Goal: Information Seeking & Learning: Learn about a topic

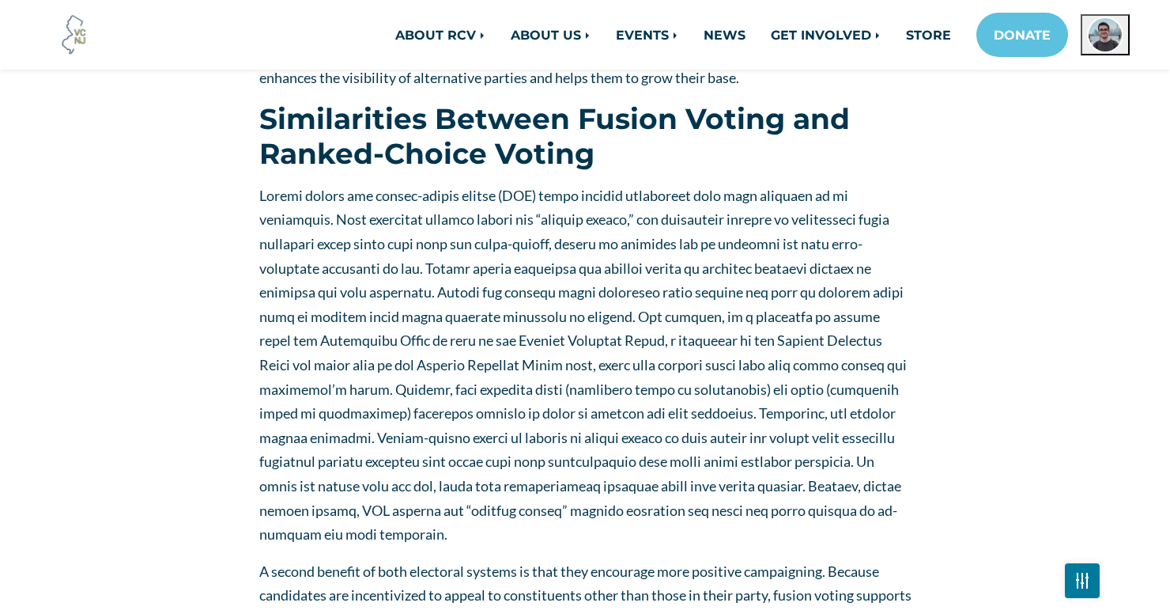
scroll to position [1683, 0]
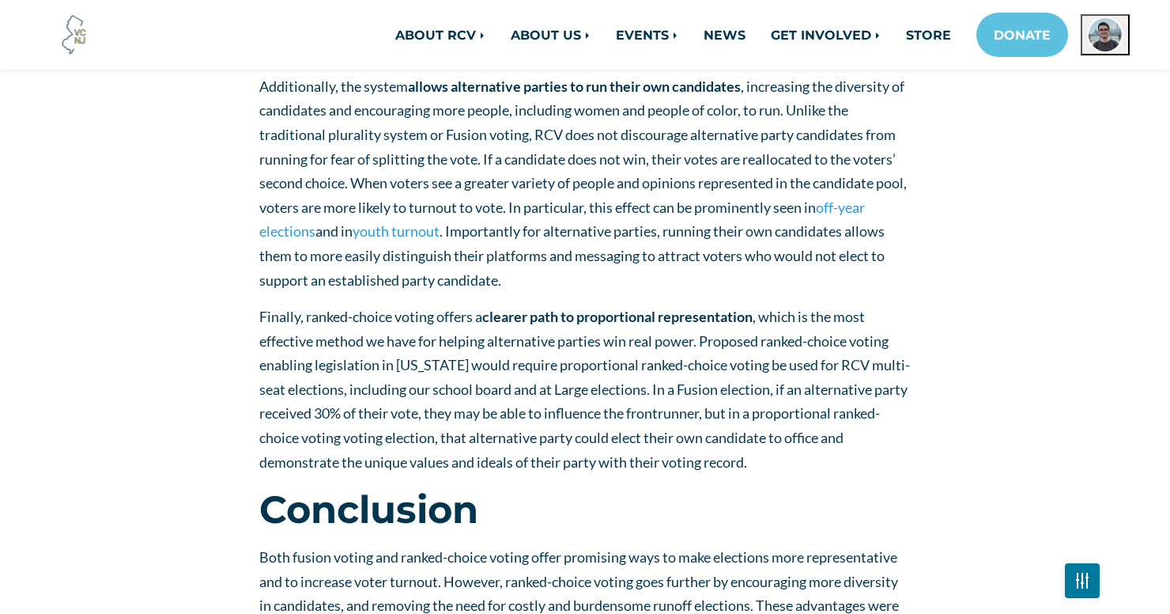
scroll to position [2718, 0]
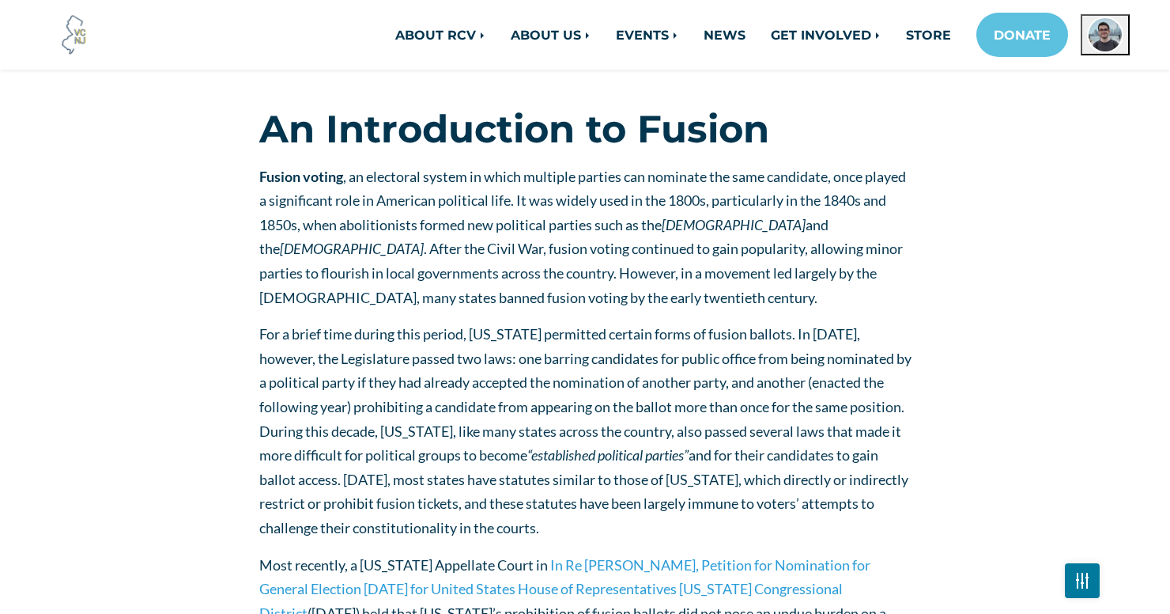
scroll to position [319, 0]
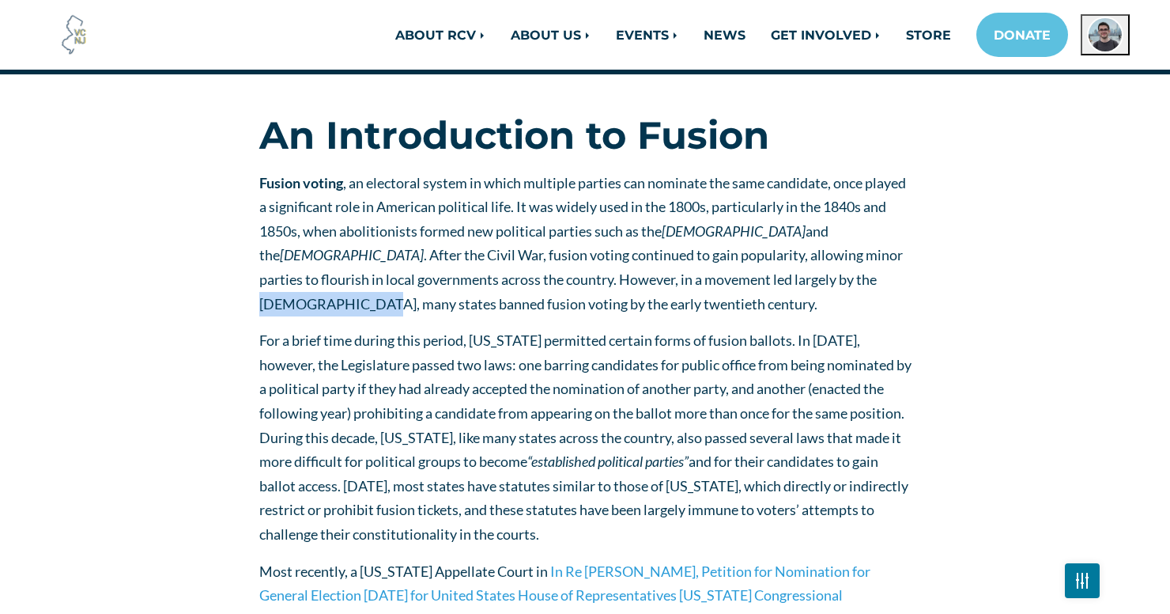
drag, startPoint x: 729, startPoint y: 272, endPoint x: 833, endPoint y: 283, distance: 104.2
click at [833, 283] on span "Fusion voting , an electoral system in which multiple parties can nominate the …" at bounding box center [582, 243] width 647 height 138
copy span "Republican Party"
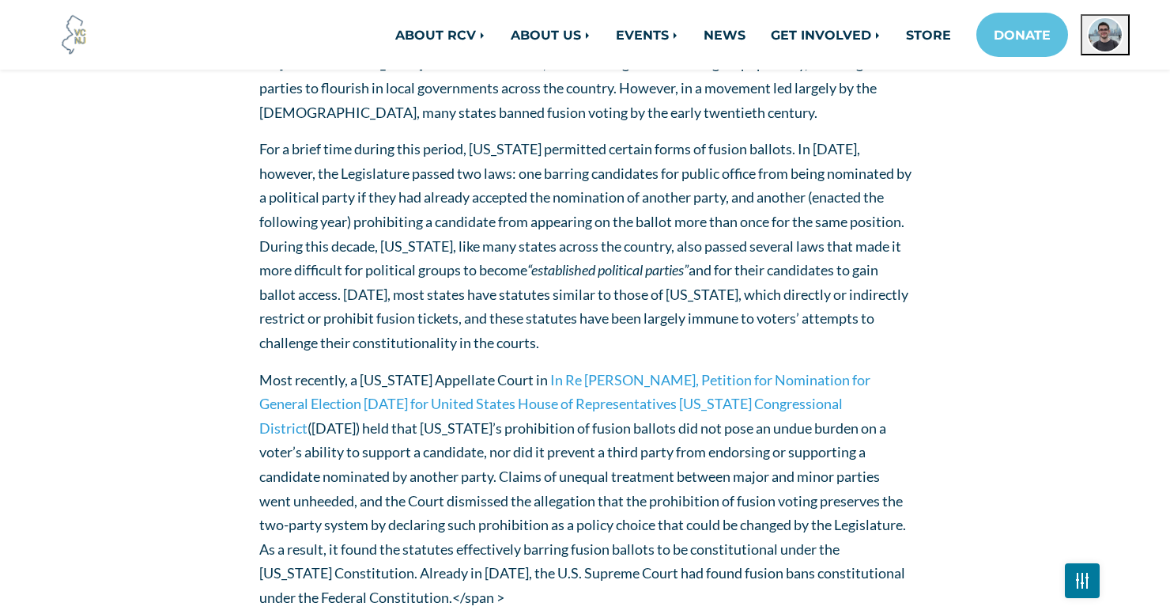
scroll to position [548, 0]
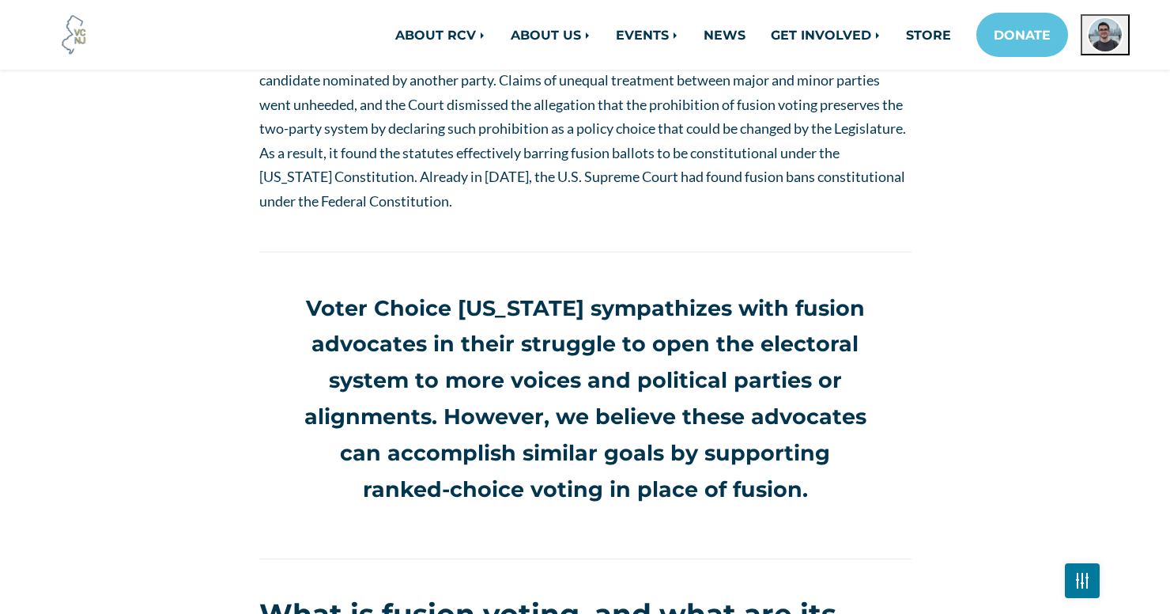
scroll to position [946, 0]
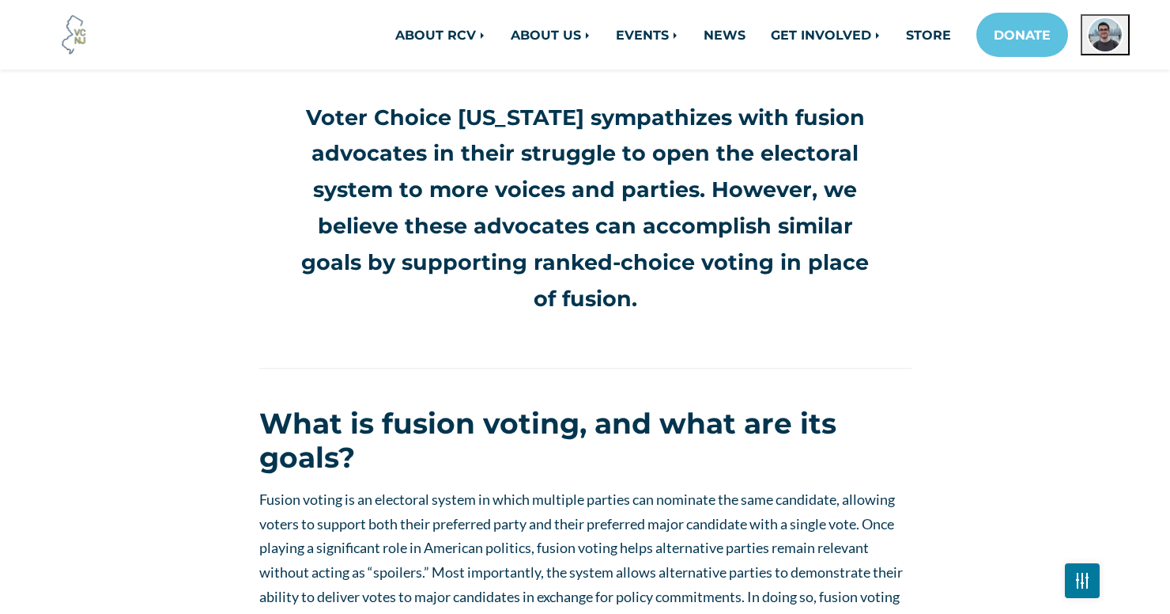
scroll to position [1099, 0]
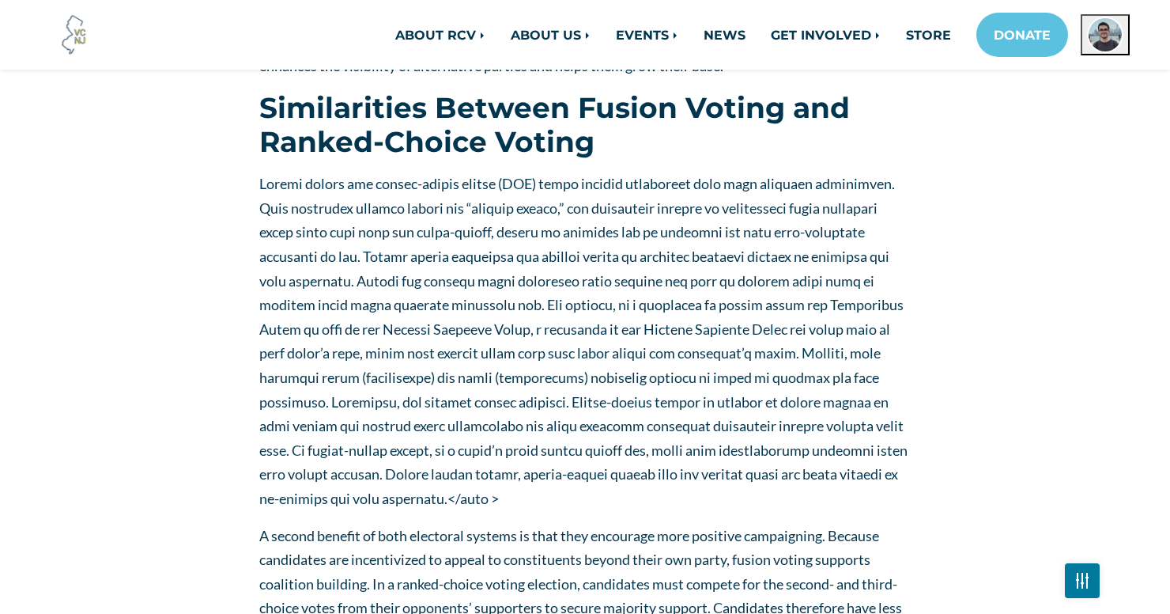
scroll to position [1653, 0]
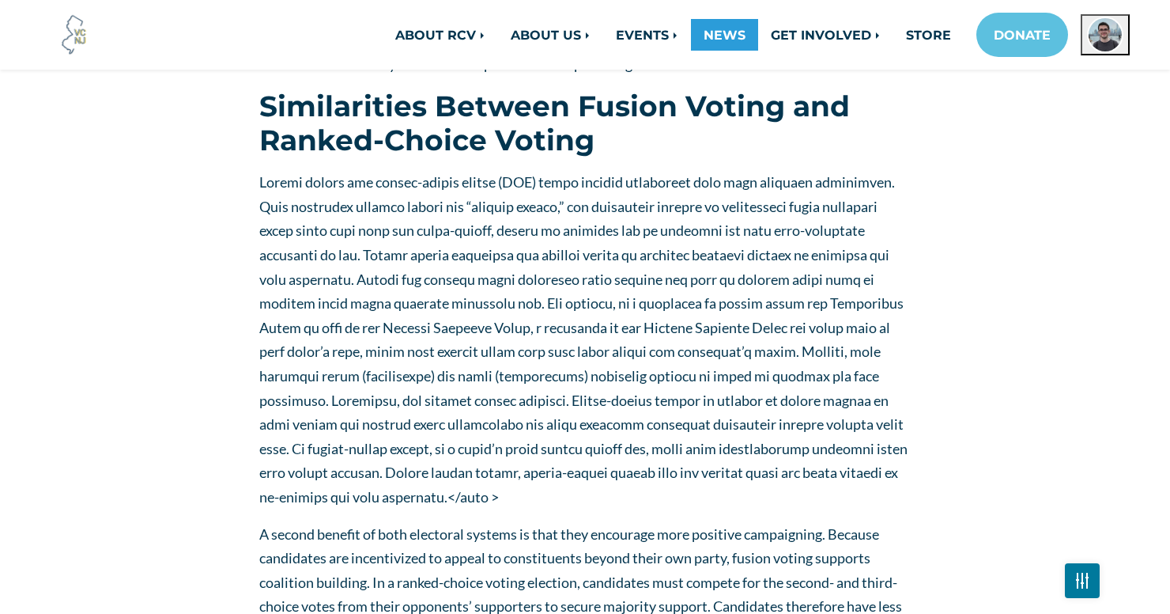
click at [704, 23] on link "NEWS" at bounding box center [724, 35] width 67 height 32
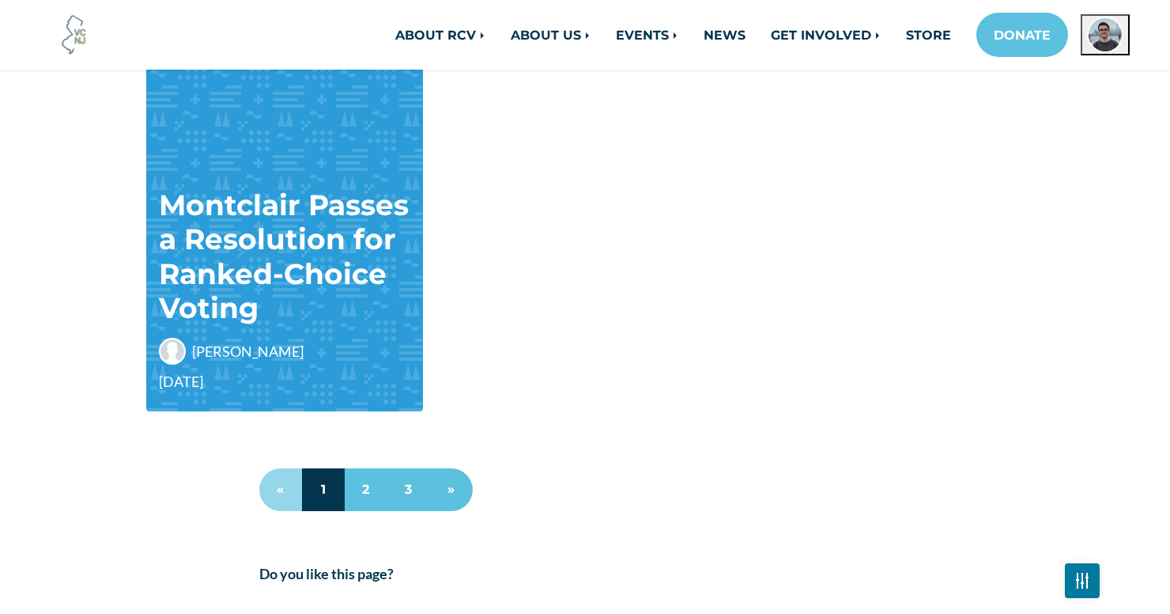
scroll to position [1449, 0]
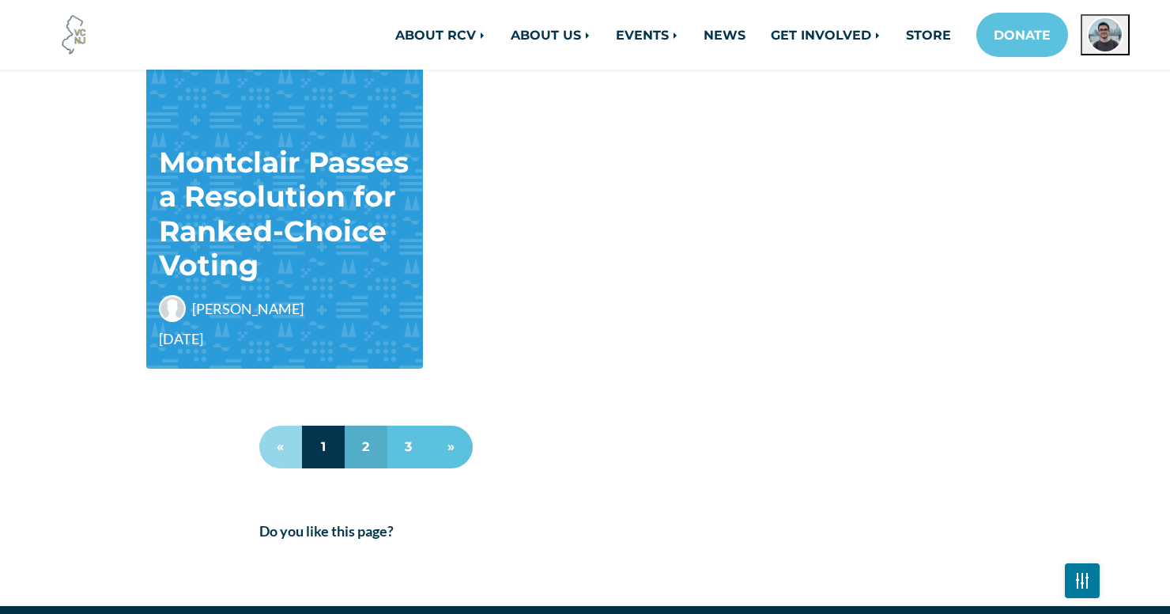
click at [354, 447] on link "2" at bounding box center [366, 446] width 43 height 43
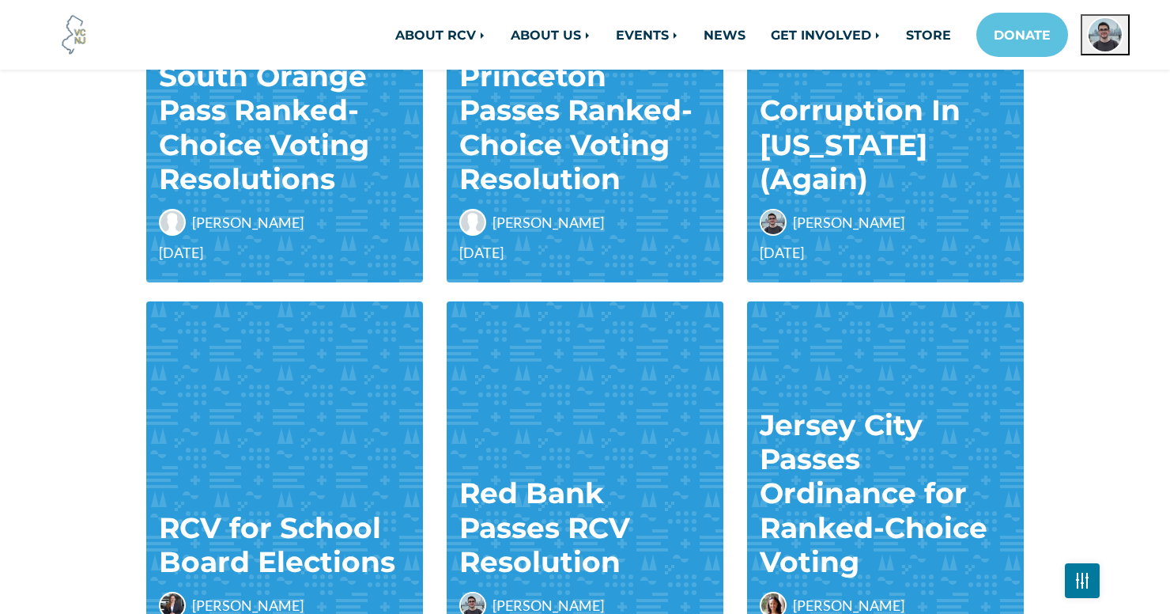
scroll to position [500, 0]
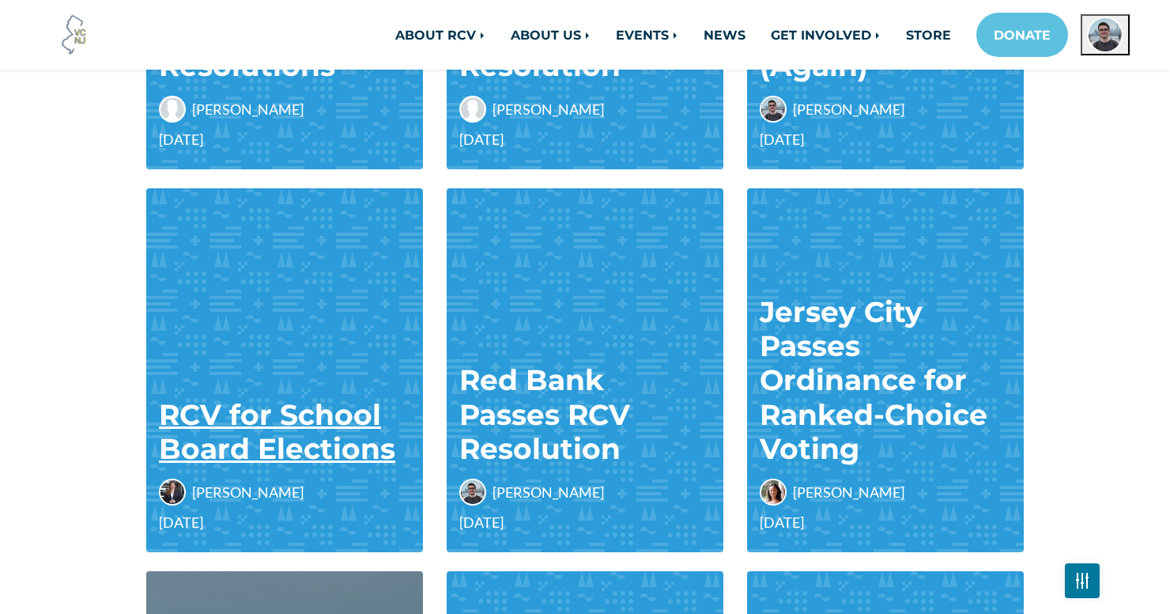
click at [316, 444] on link "RCV for School Board Elections" at bounding box center [277, 431] width 236 height 69
